Goal: Check status

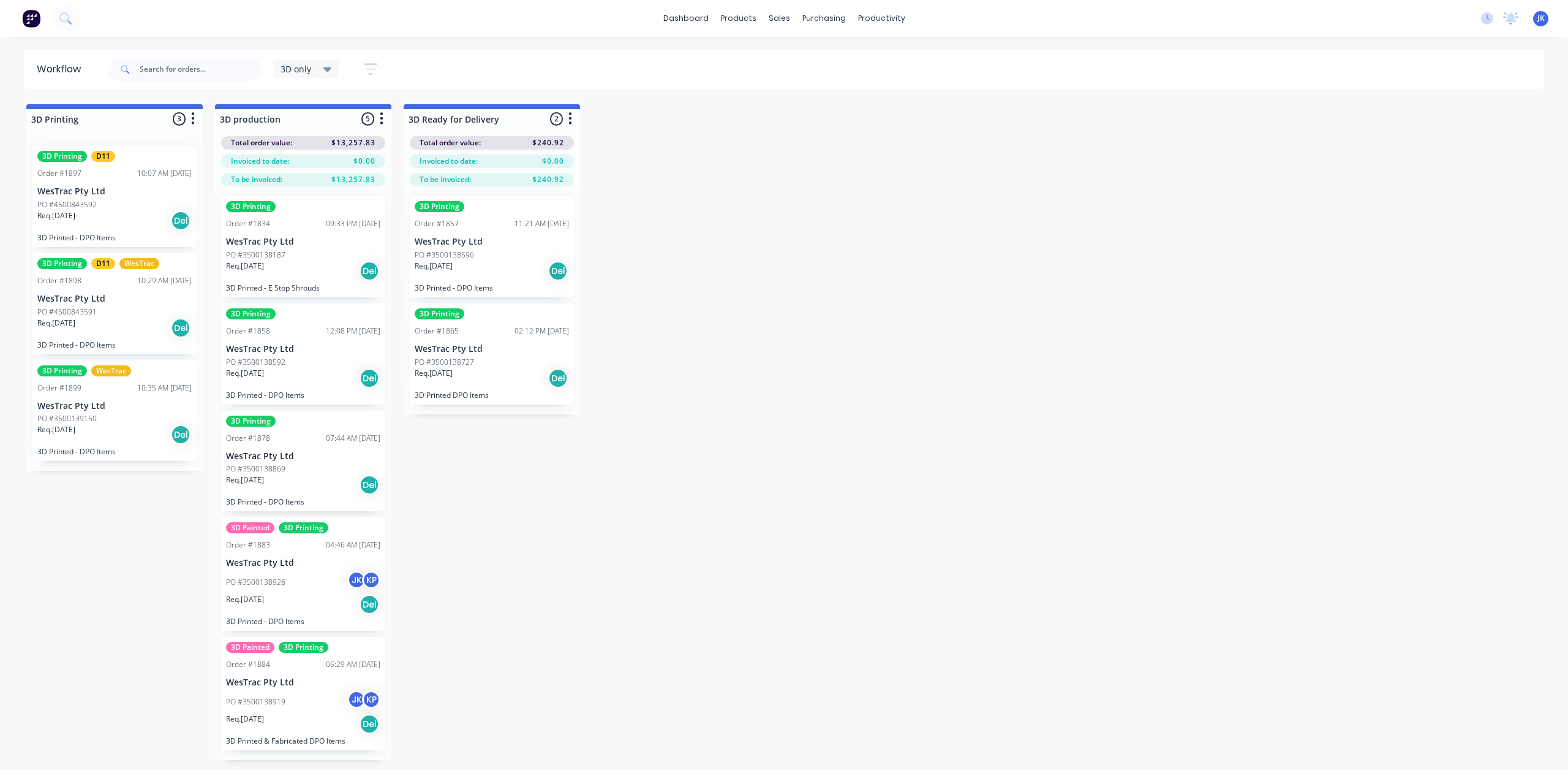
click at [98, 214] on div "Req. [DATE] Del" at bounding box center [114, 220] width 155 height 21
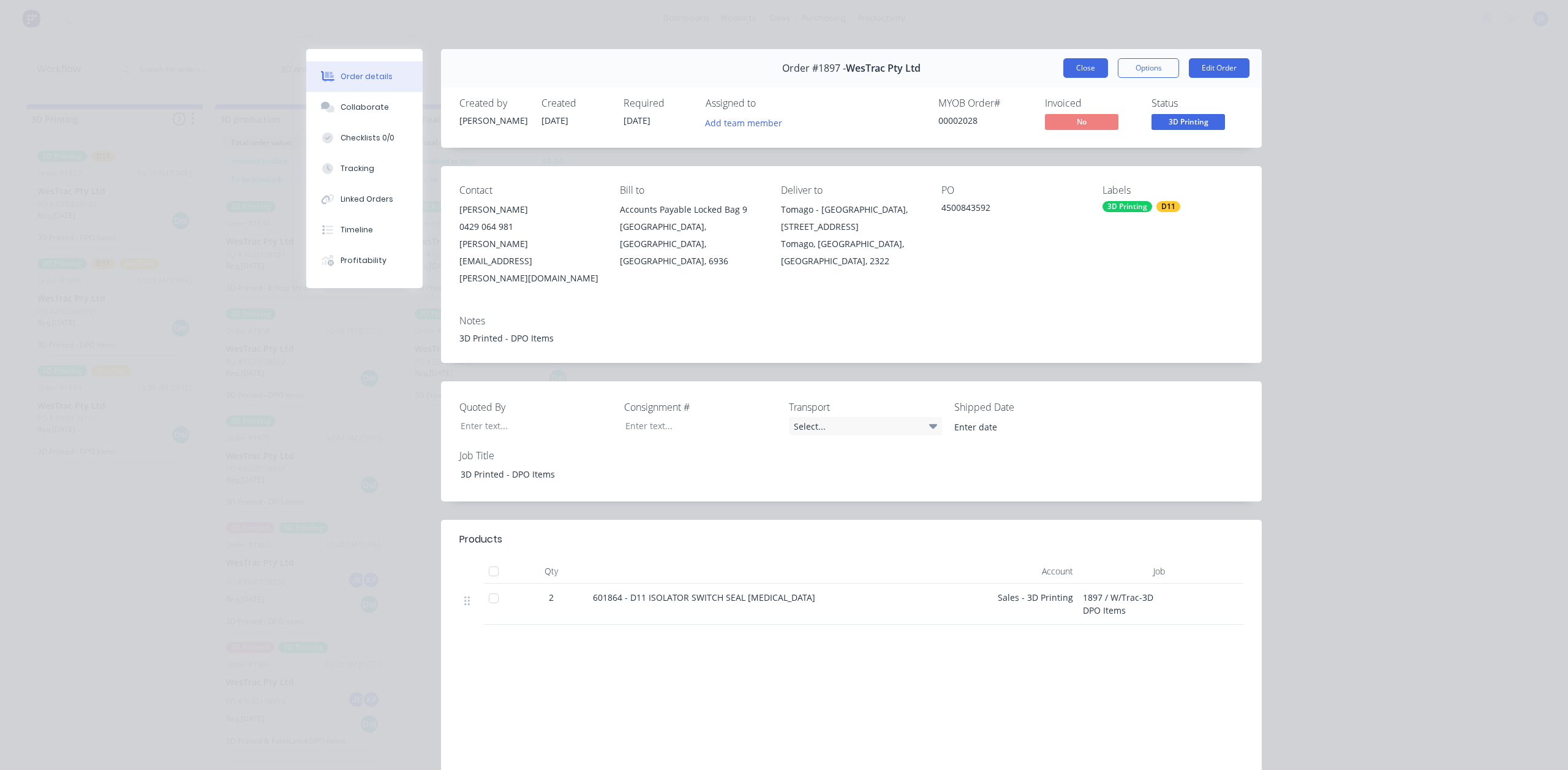
click at [1078, 70] on button "Close" at bounding box center [1085, 68] width 45 height 20
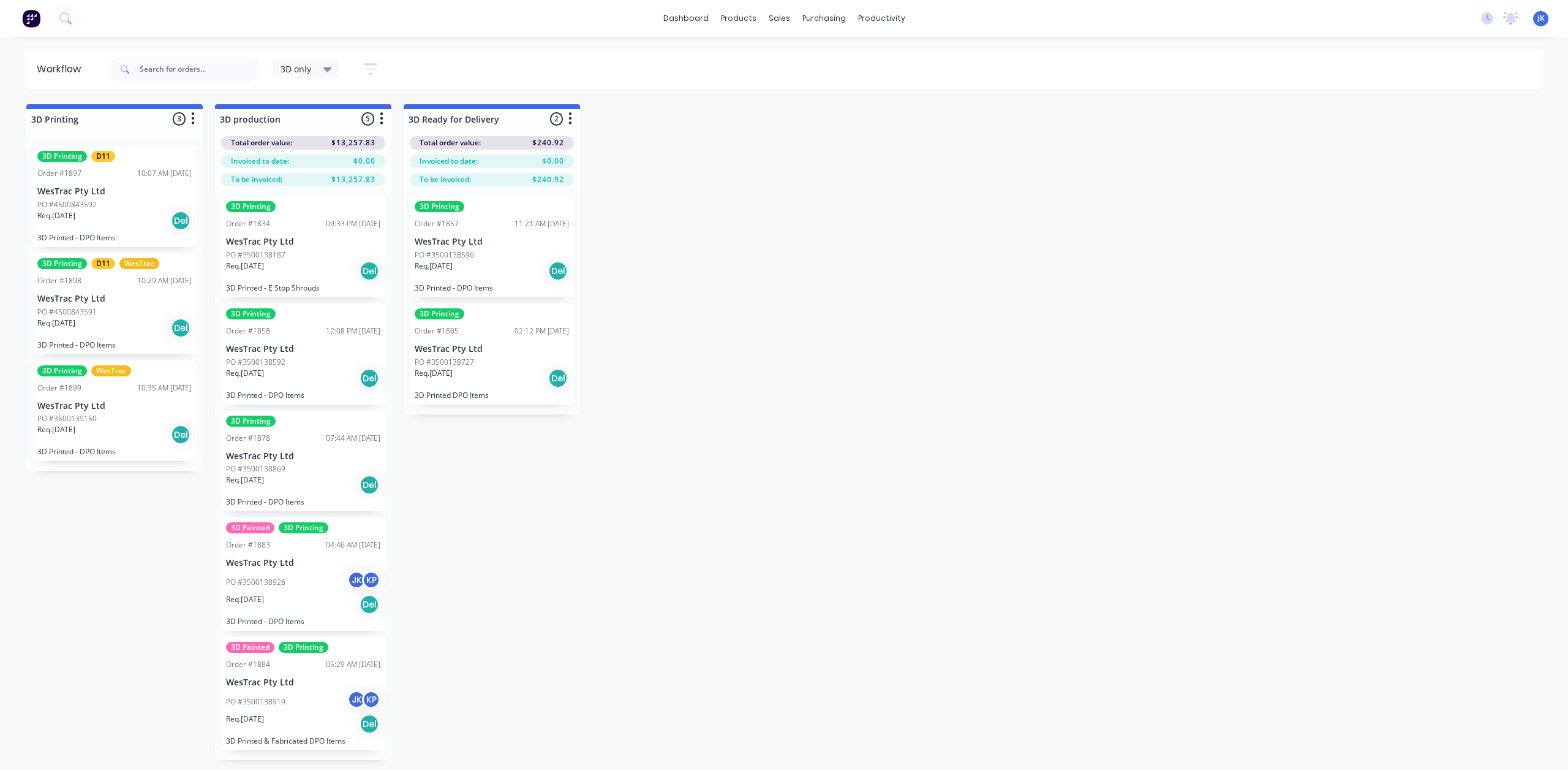
click at [106, 294] on p "WesTrac Pty Ltd" at bounding box center [114, 299] width 155 height 10
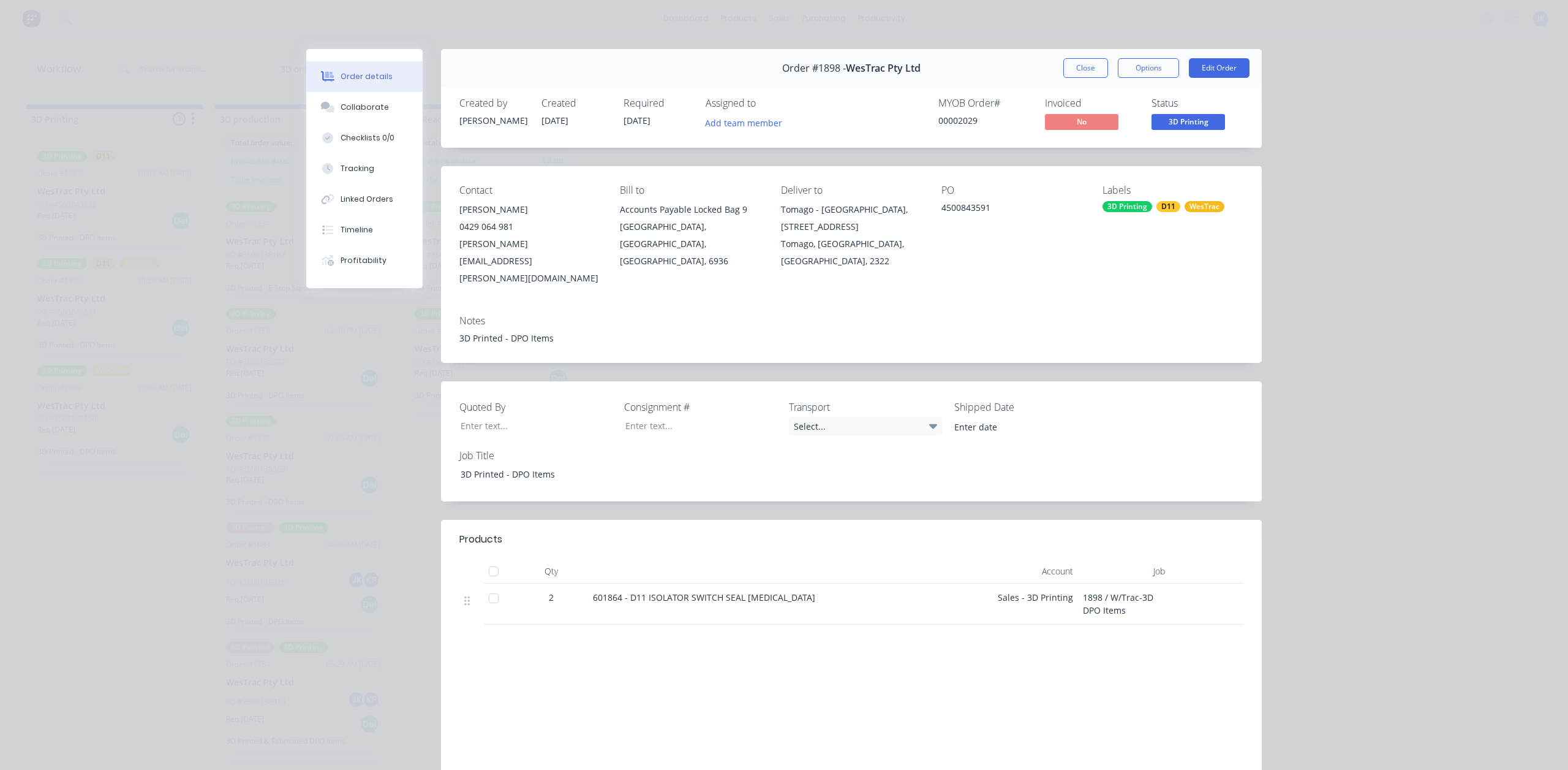
click at [1079, 64] on button "Close" at bounding box center [1085, 68] width 45 height 20
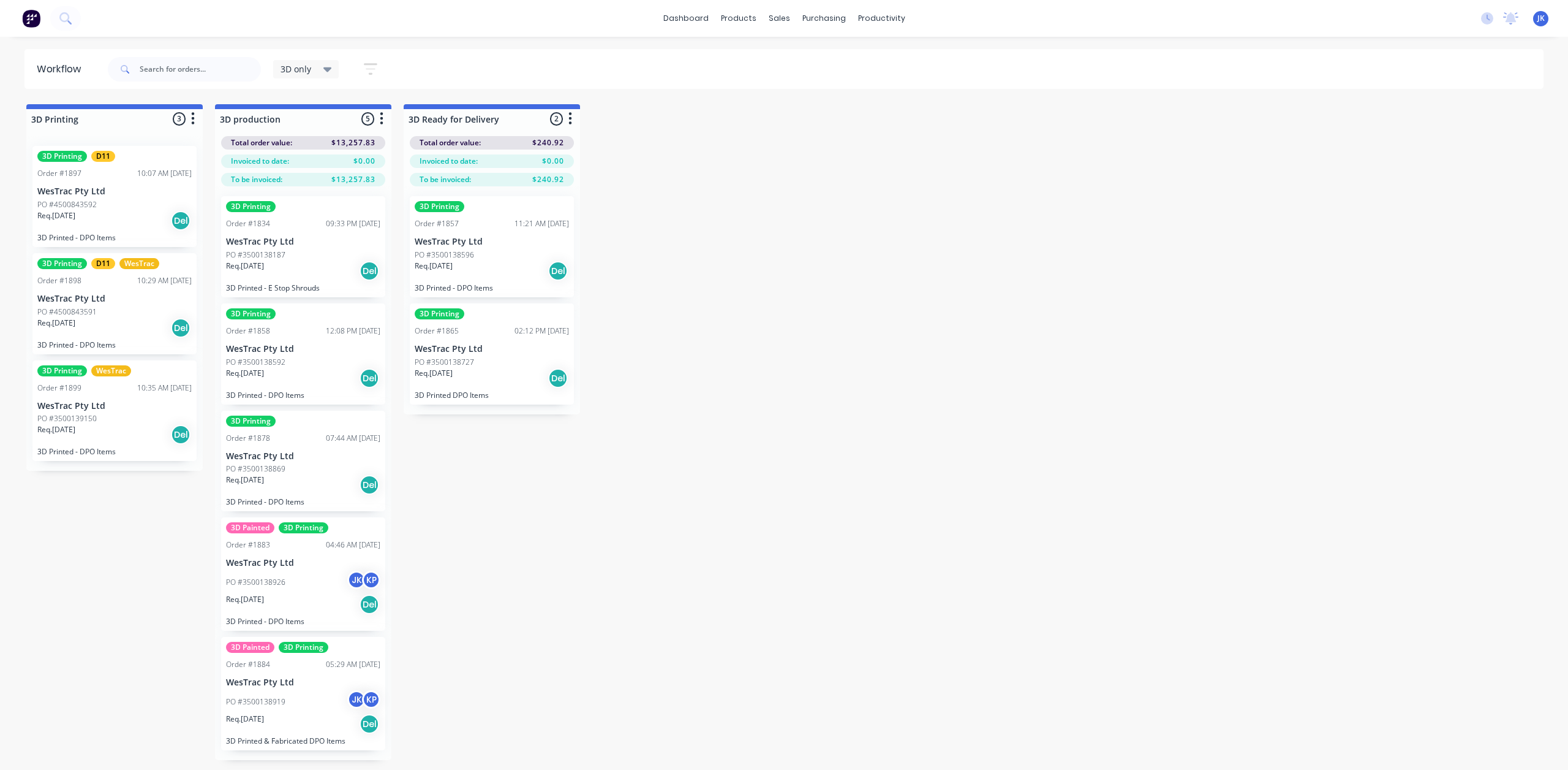
click at [147, 426] on div "Req. [DATE] Del" at bounding box center [114, 434] width 155 height 21
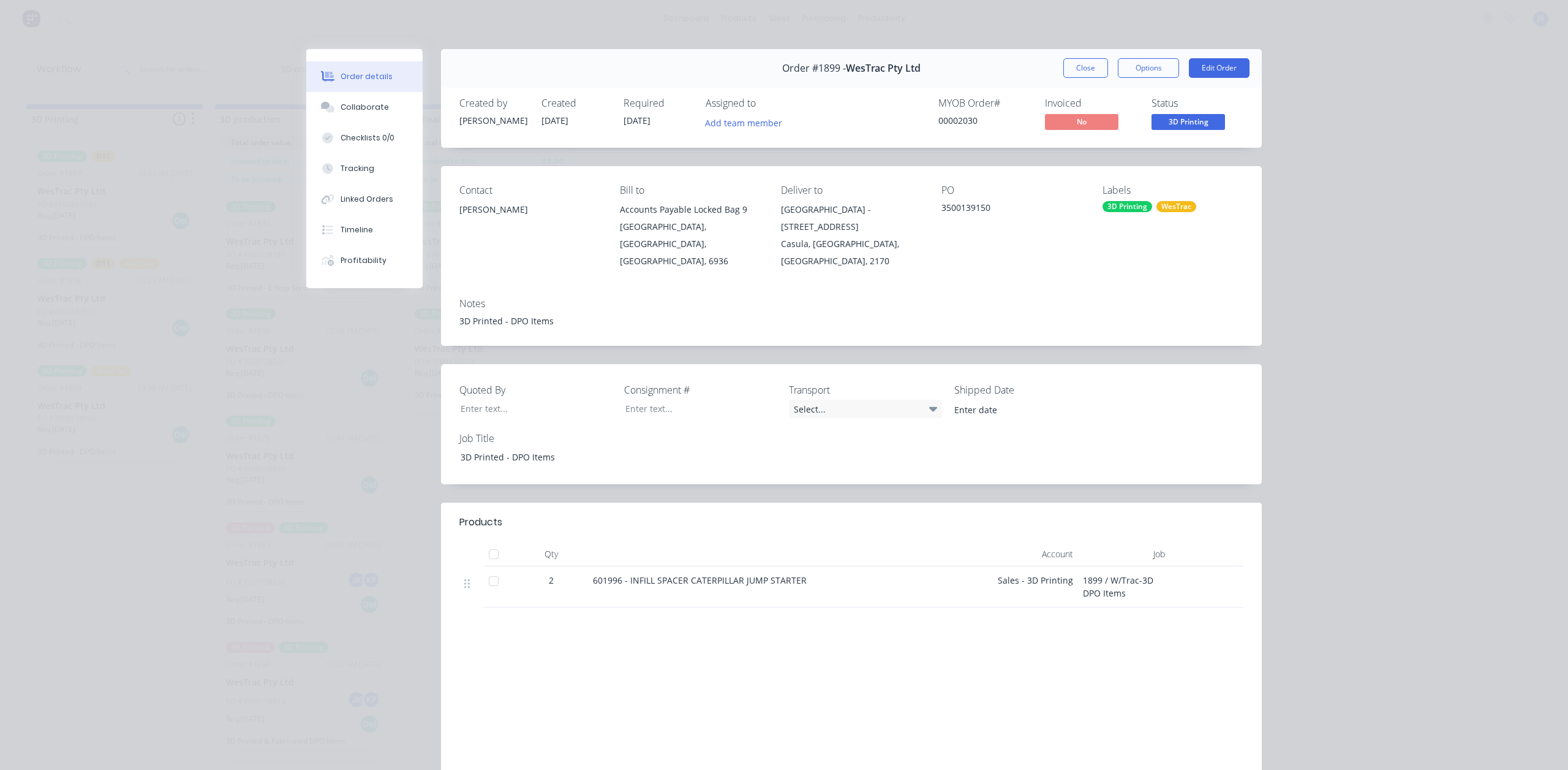
click at [1081, 61] on button "Close" at bounding box center [1085, 68] width 45 height 20
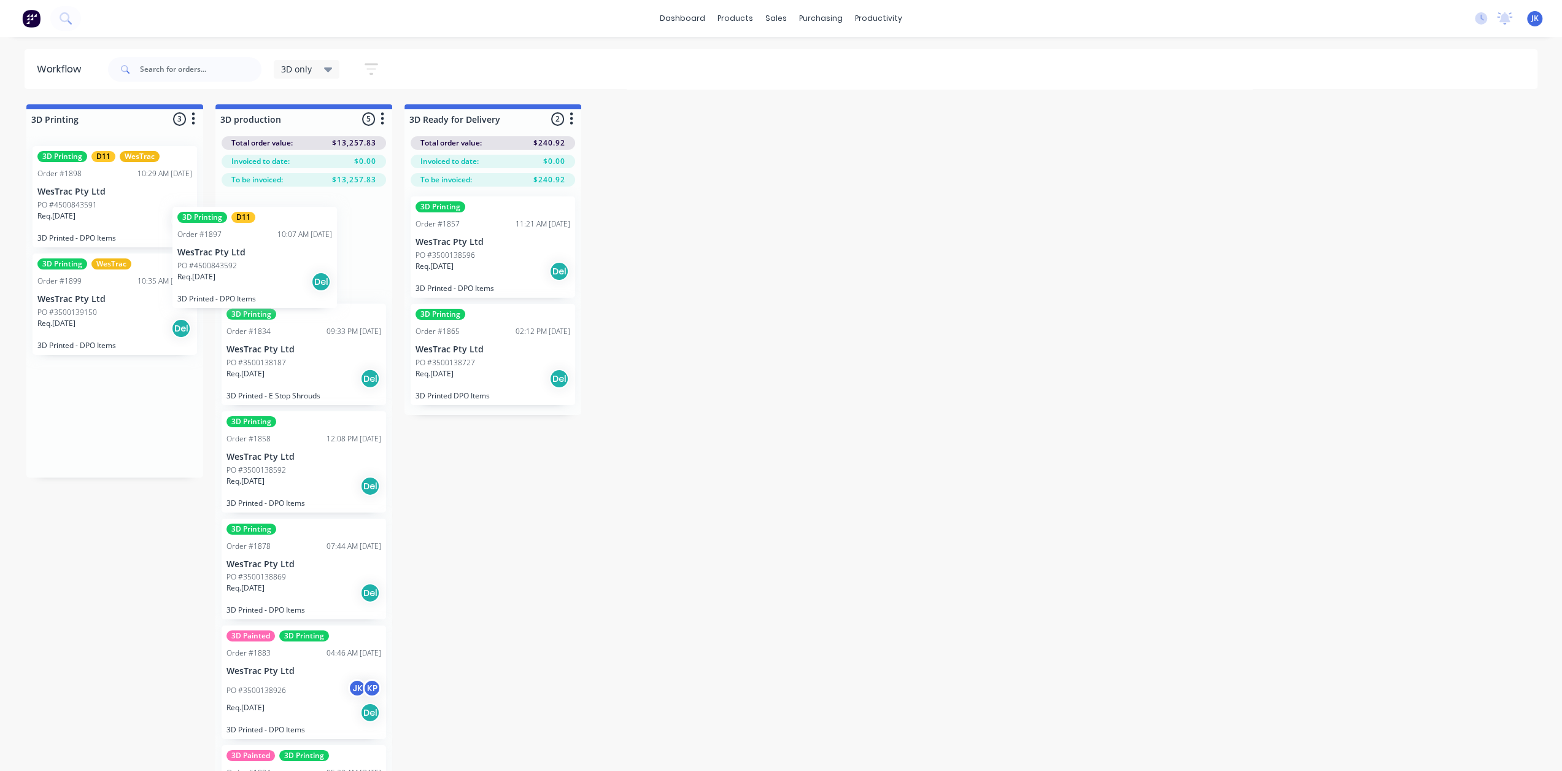
drag, startPoint x: 119, startPoint y: 223, endPoint x: 306, endPoint y: 298, distance: 200.8
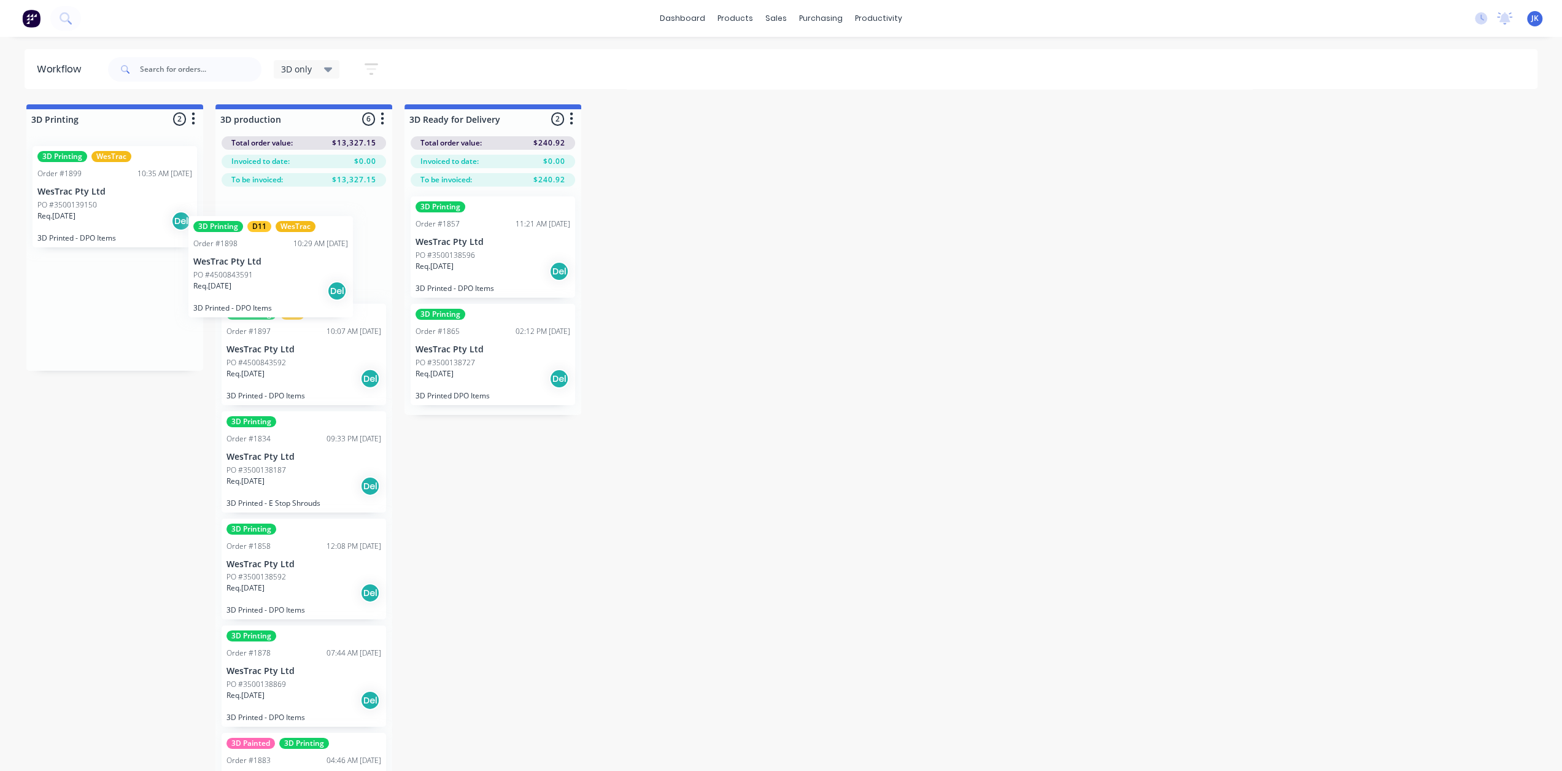
drag, startPoint x: 107, startPoint y: 215, endPoint x: 311, endPoint y: 295, distance: 218.5
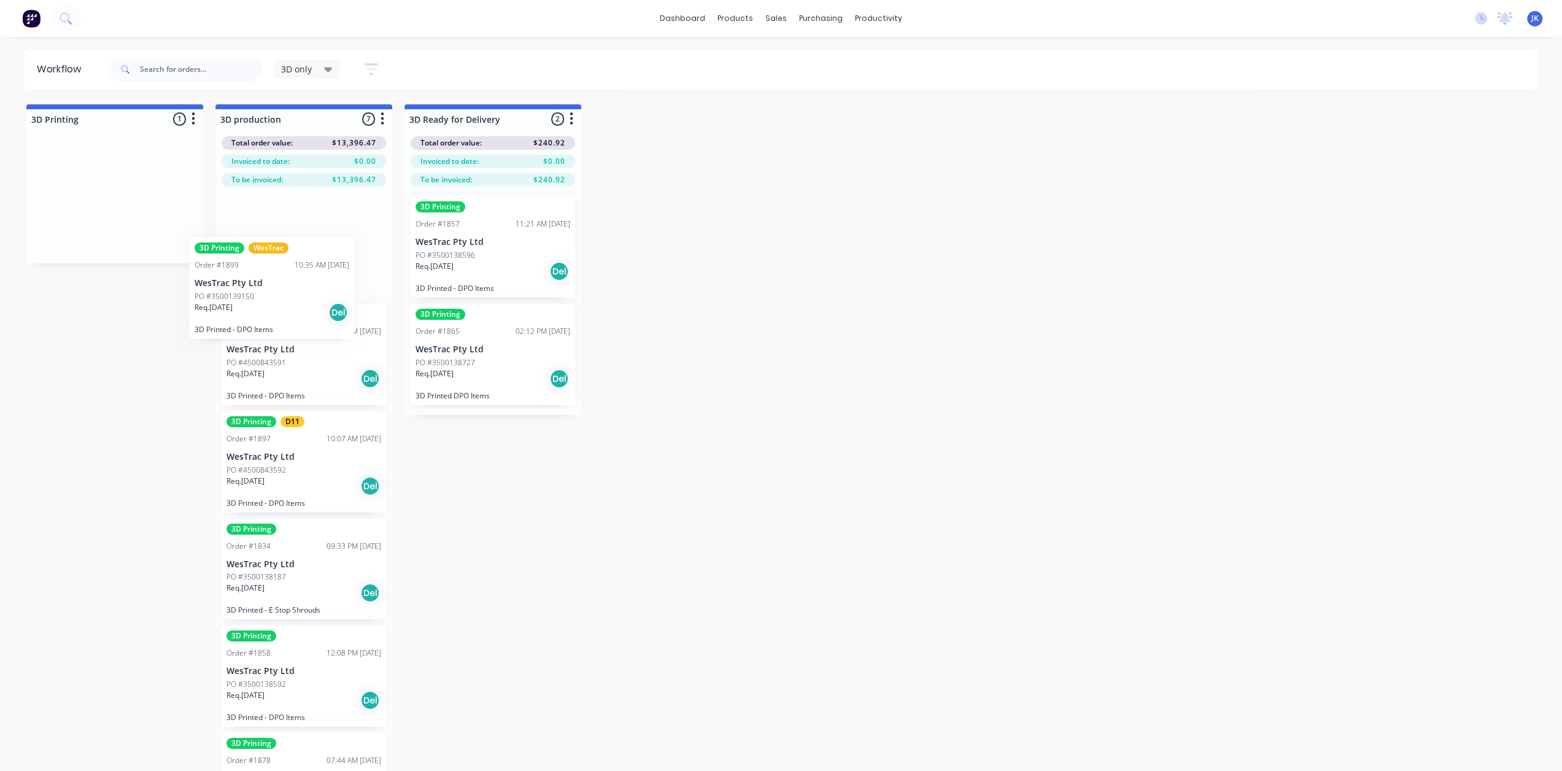
drag, startPoint x: 107, startPoint y: 217, endPoint x: 295, endPoint y: 317, distance: 211.9
